Goal: Task Accomplishment & Management: Complete application form

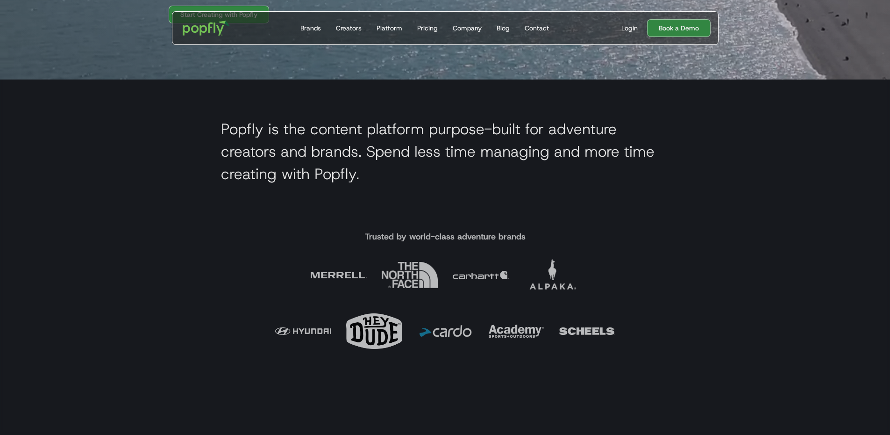
scroll to position [569, 0]
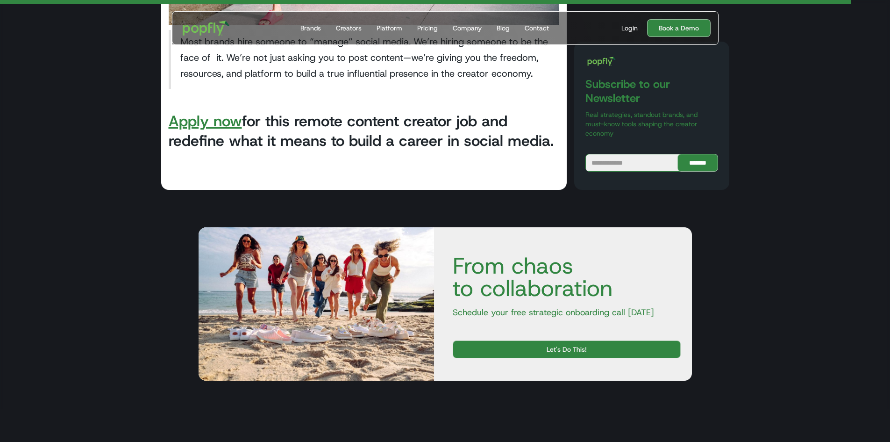
scroll to position [1989, 0]
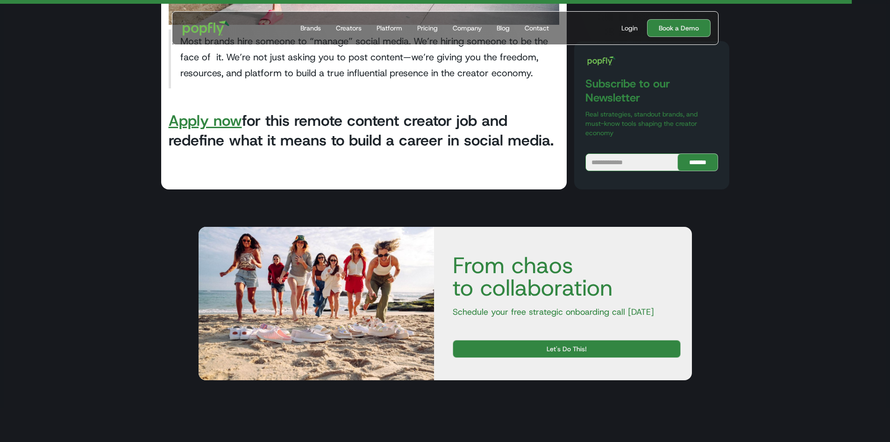
click at [215, 122] on link "Apply now" at bounding box center [205, 121] width 73 height 20
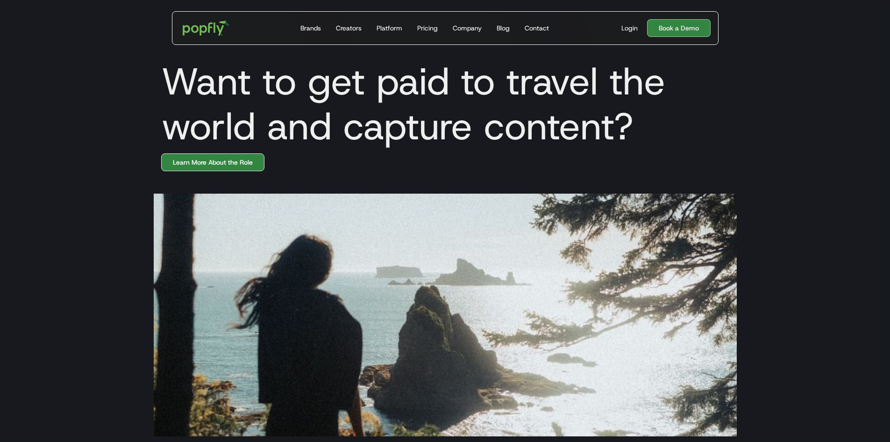
click at [254, 165] on link "Learn More About the Role" at bounding box center [212, 162] width 103 height 18
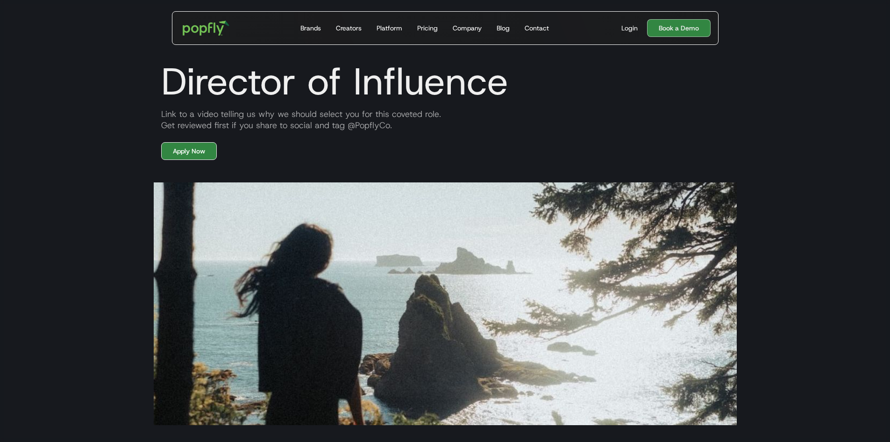
click at [199, 147] on link "Apply Now" at bounding box center [189, 151] width 56 height 18
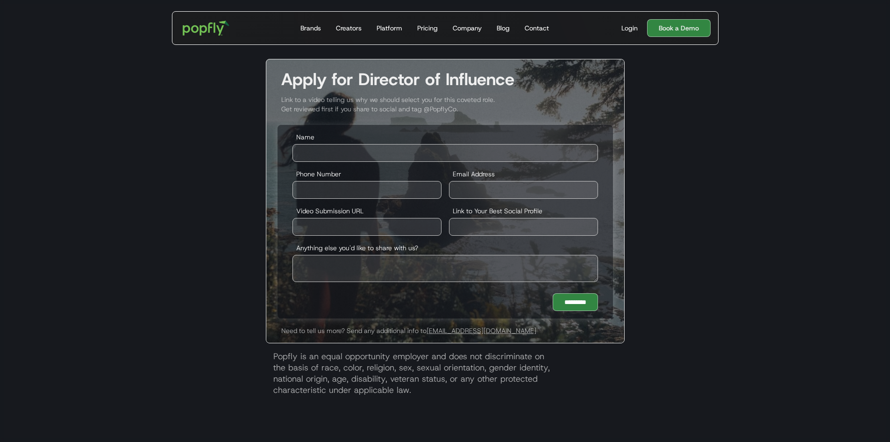
scroll to position [1737, 0]
